Goal: Book appointment/travel/reservation

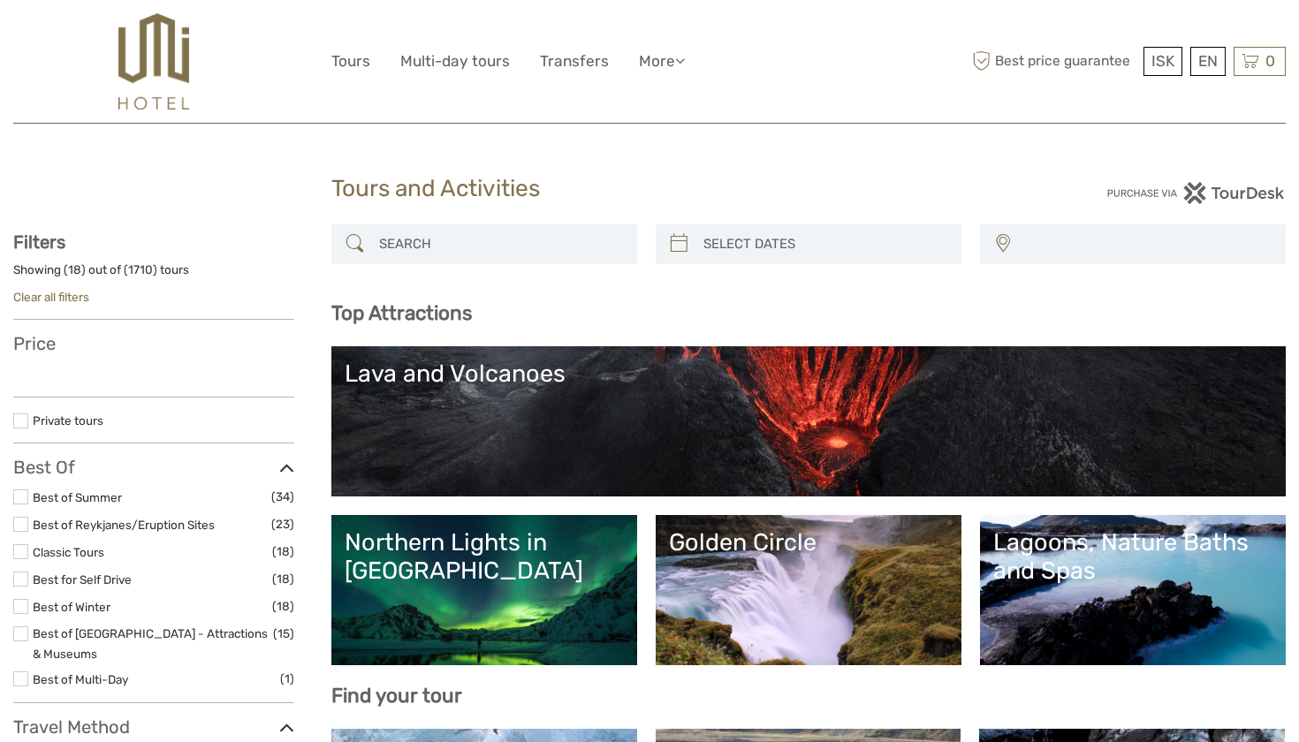
select select
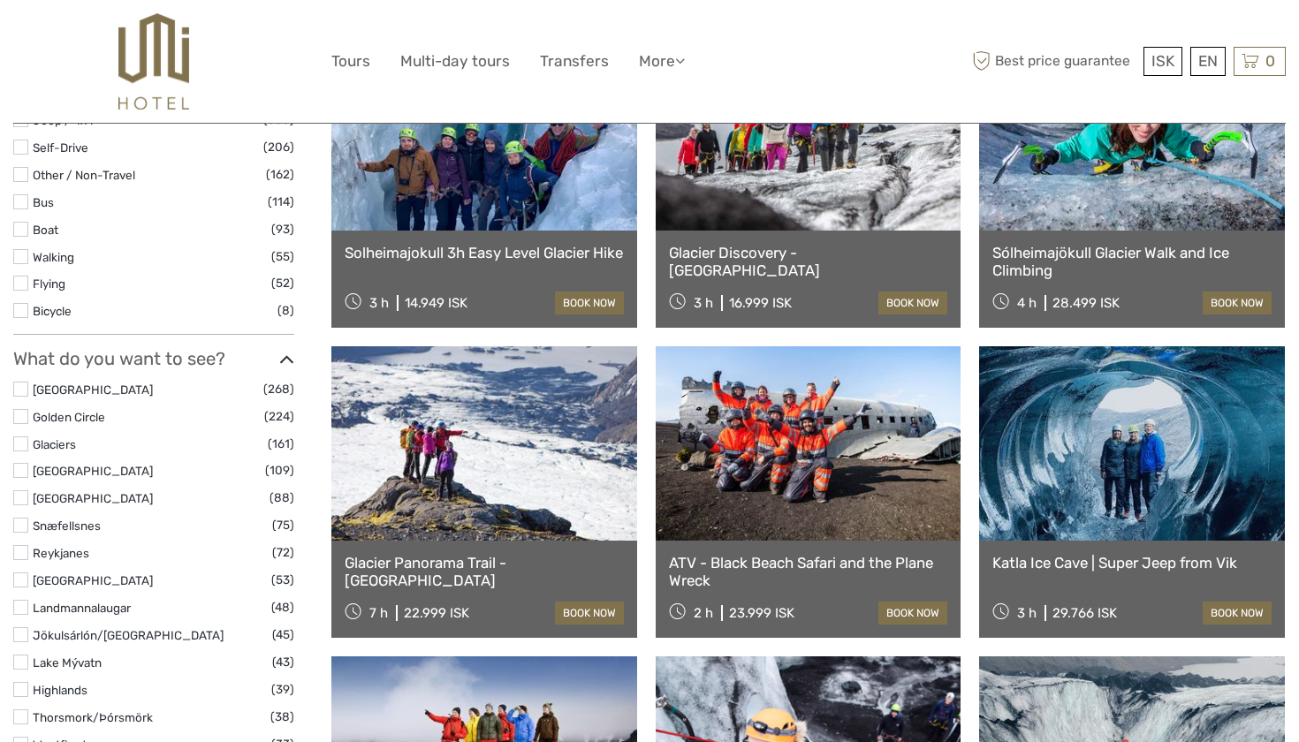
scroll to position [1122, 0]
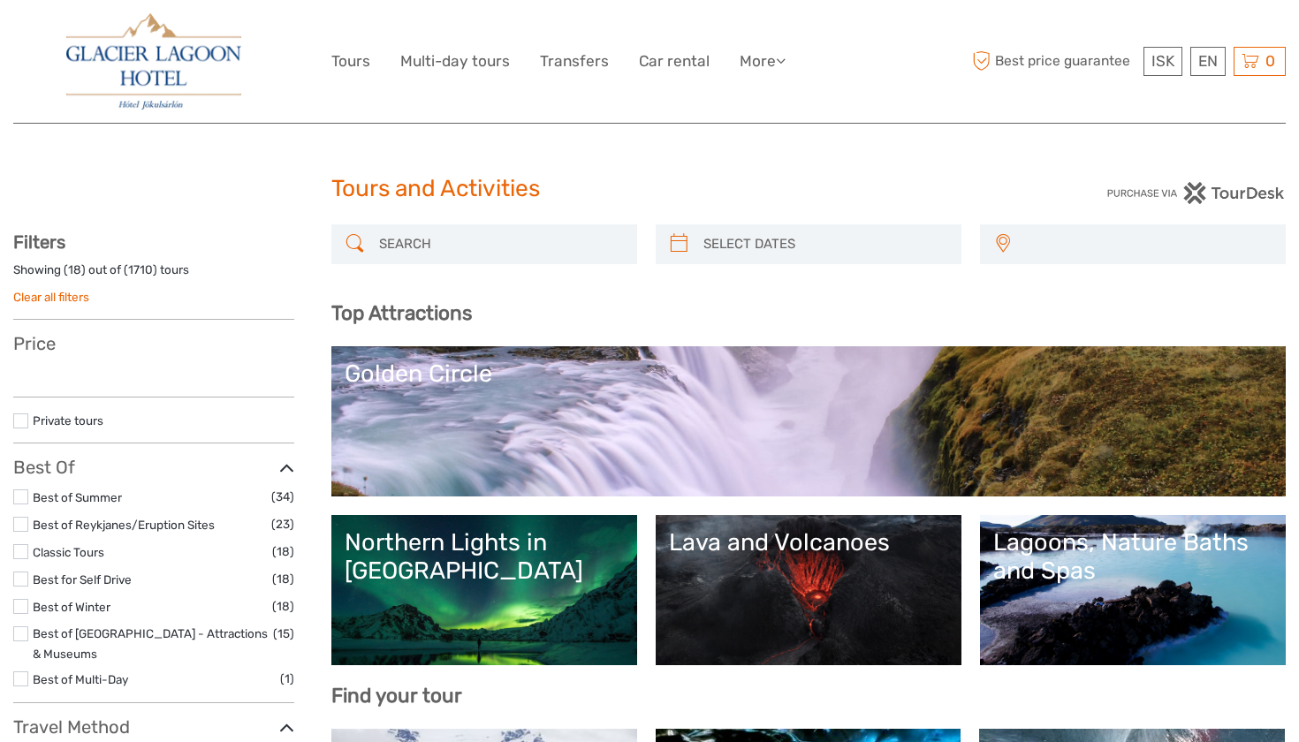
select select
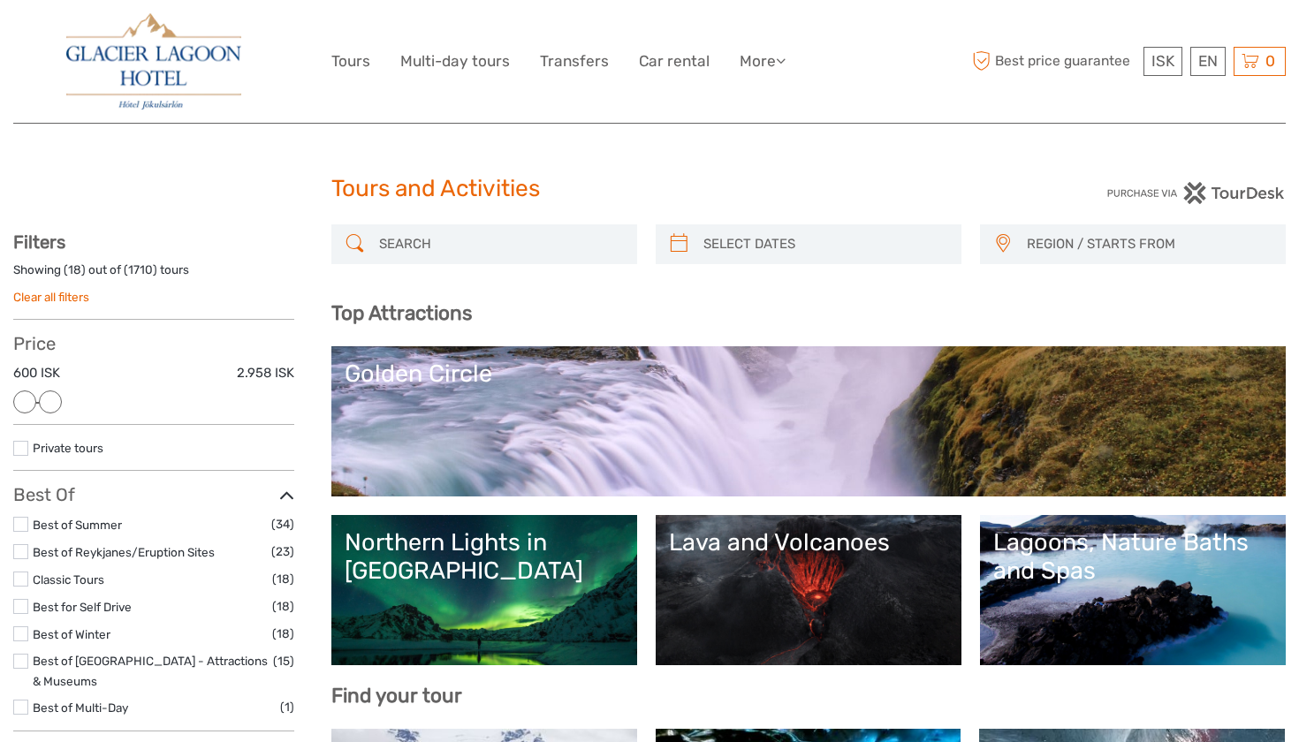
drag, startPoint x: 275, startPoint y: 394, endPoint x: 35, endPoint y: 402, distance: 239.7
click at [35, 402] on div at bounding box center [154, 403] width 256 height 2
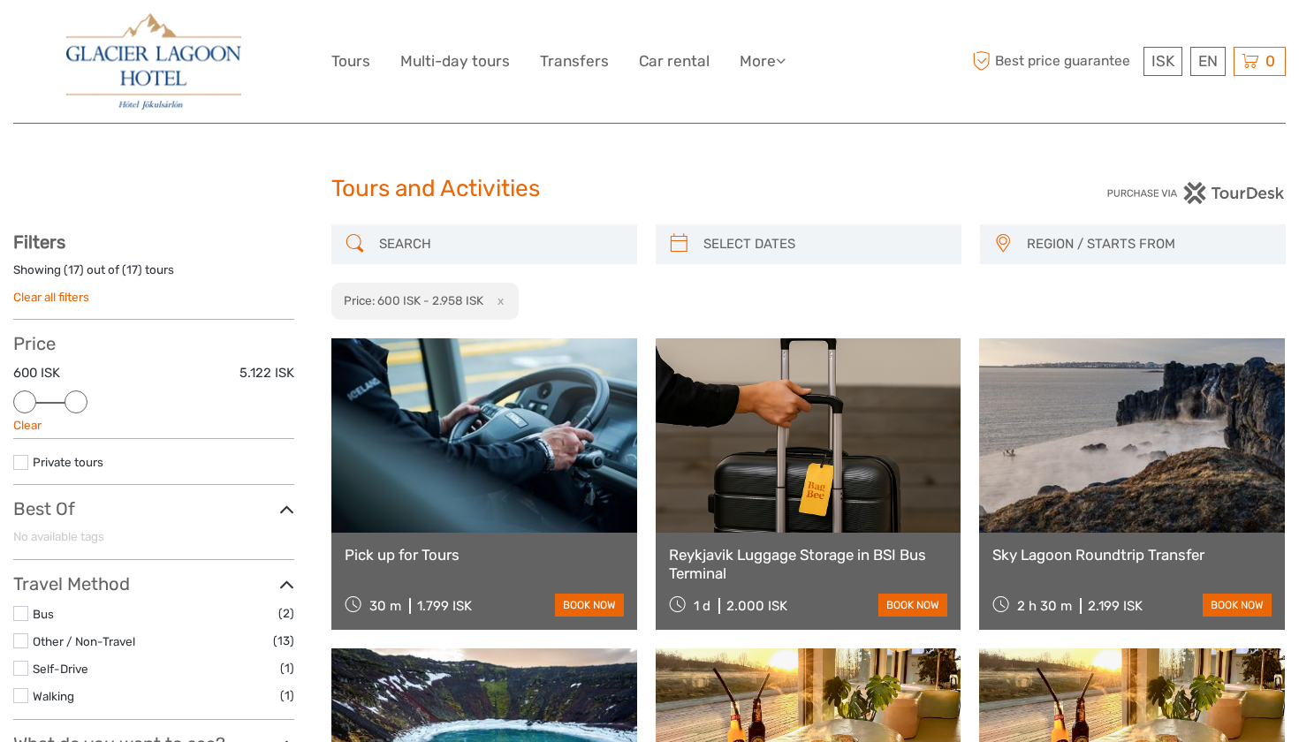
drag, startPoint x: 56, startPoint y: 404, endPoint x: 77, endPoint y: 405, distance: 21.2
click at [77, 405] on div at bounding box center [76, 402] width 23 height 23
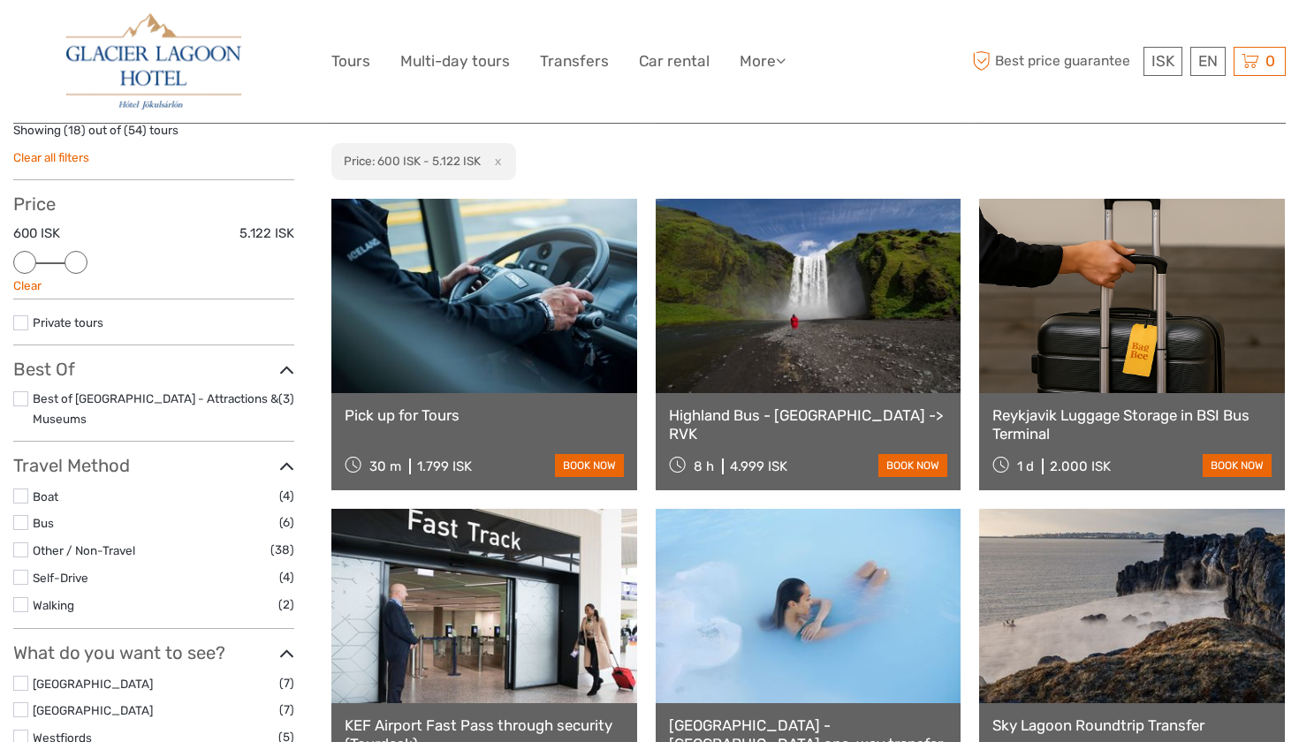
scroll to position [142, 0]
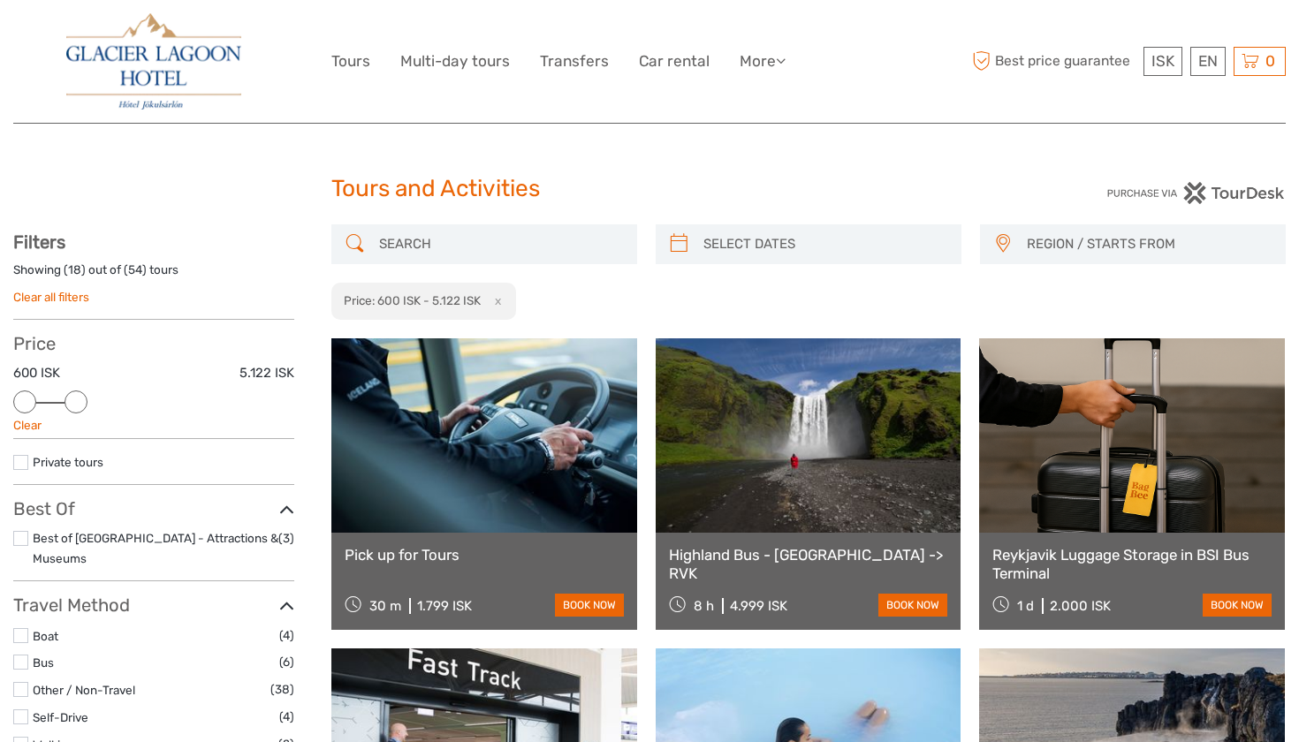
scroll to position [0, 0]
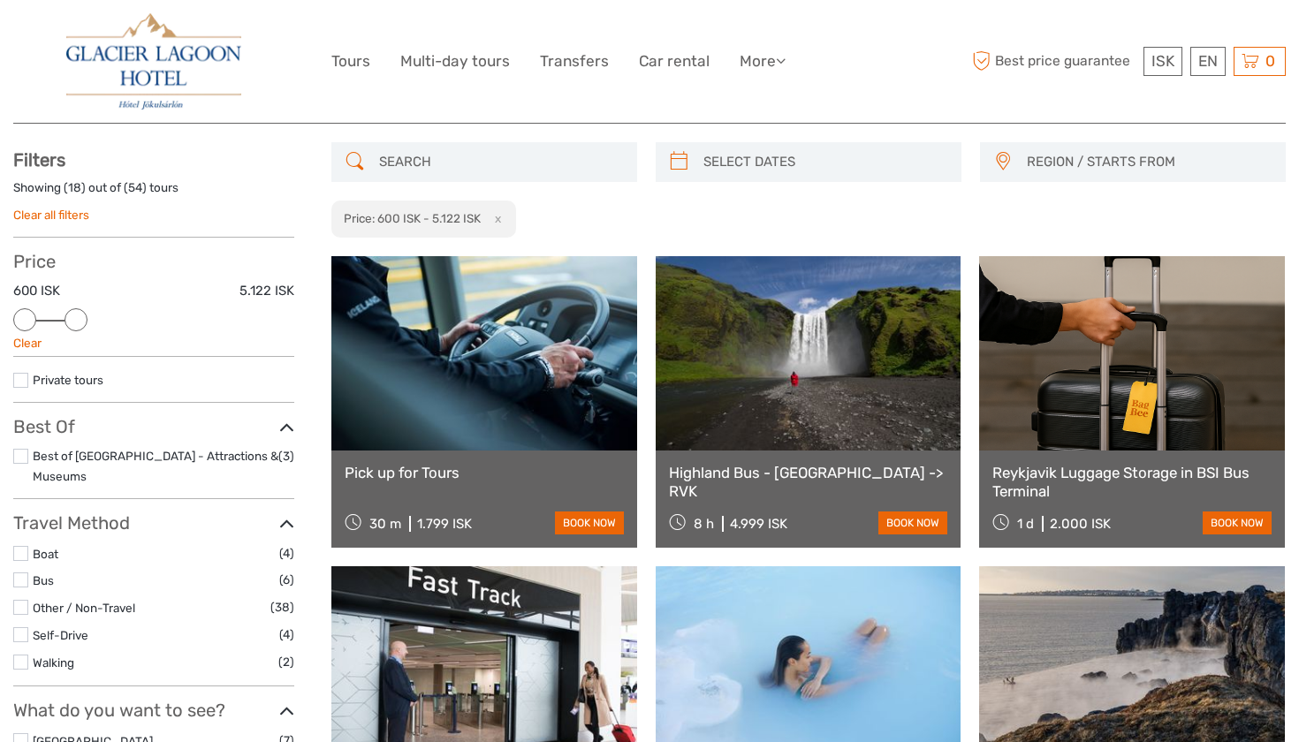
scroll to position [78, 0]
